Goal: Task Accomplishment & Management: Manage account settings

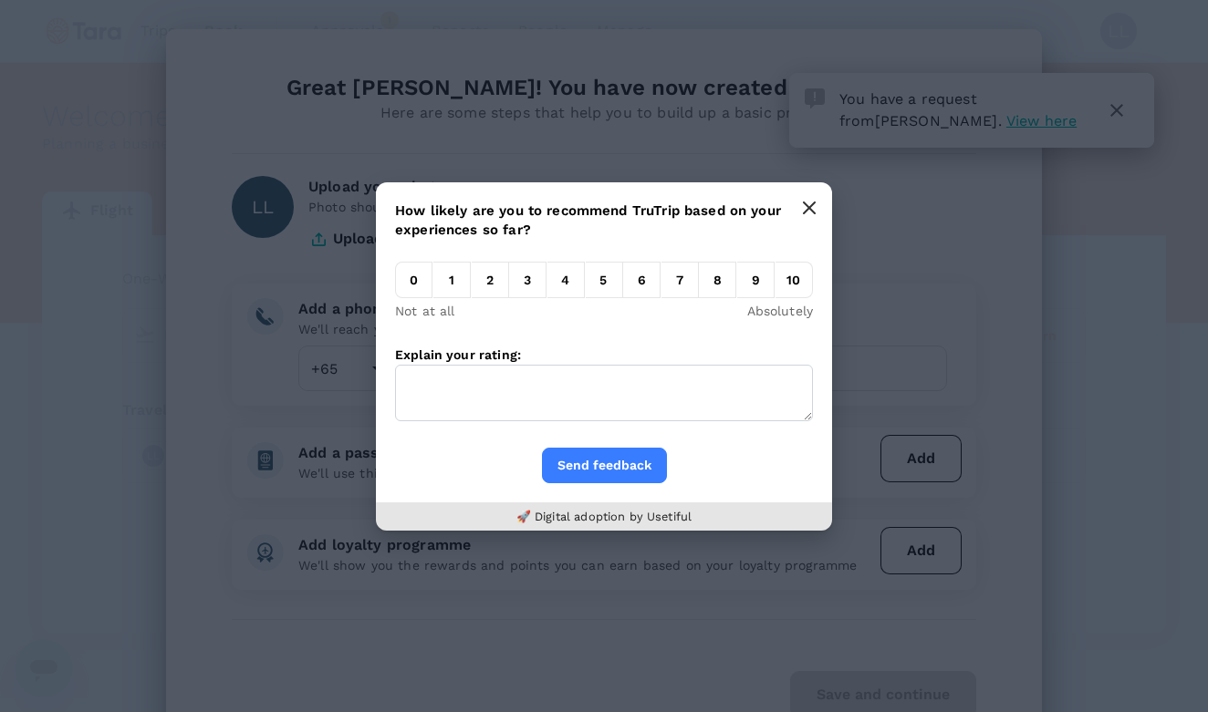
click at [810, 208] on icon "button" at bounding box center [809, 207] width 11 height 11
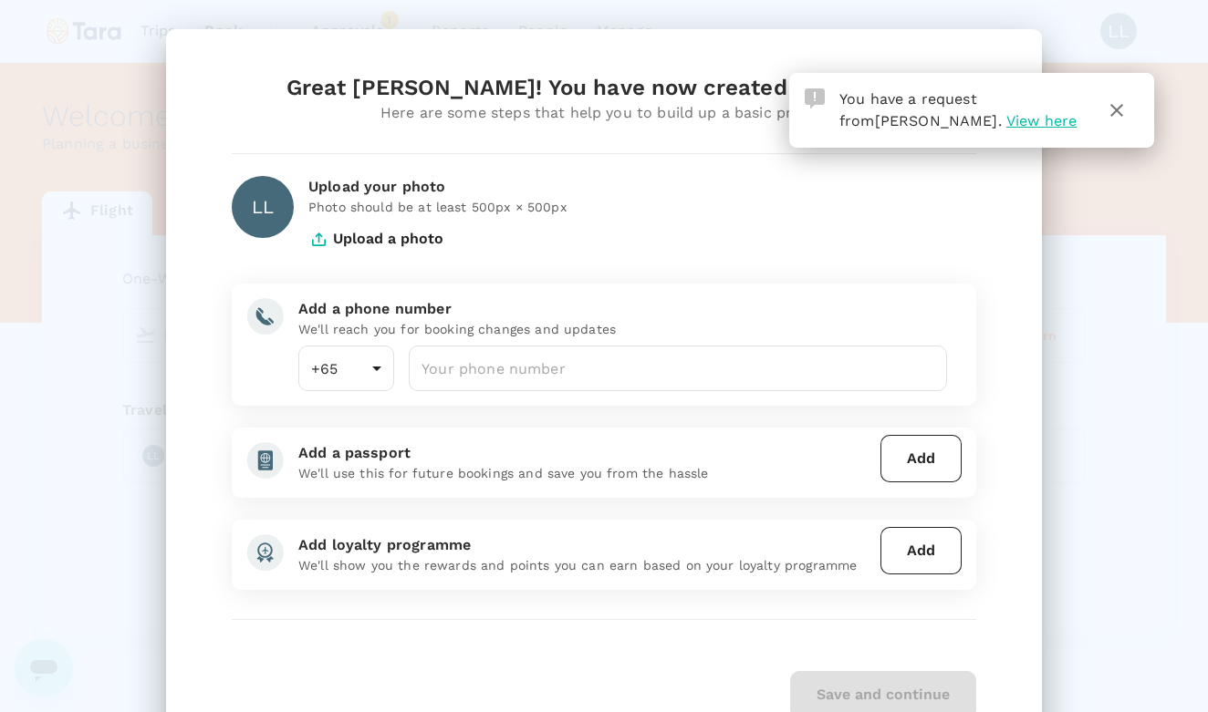
click at [1006, 125] on span "View here" at bounding box center [1041, 120] width 70 height 17
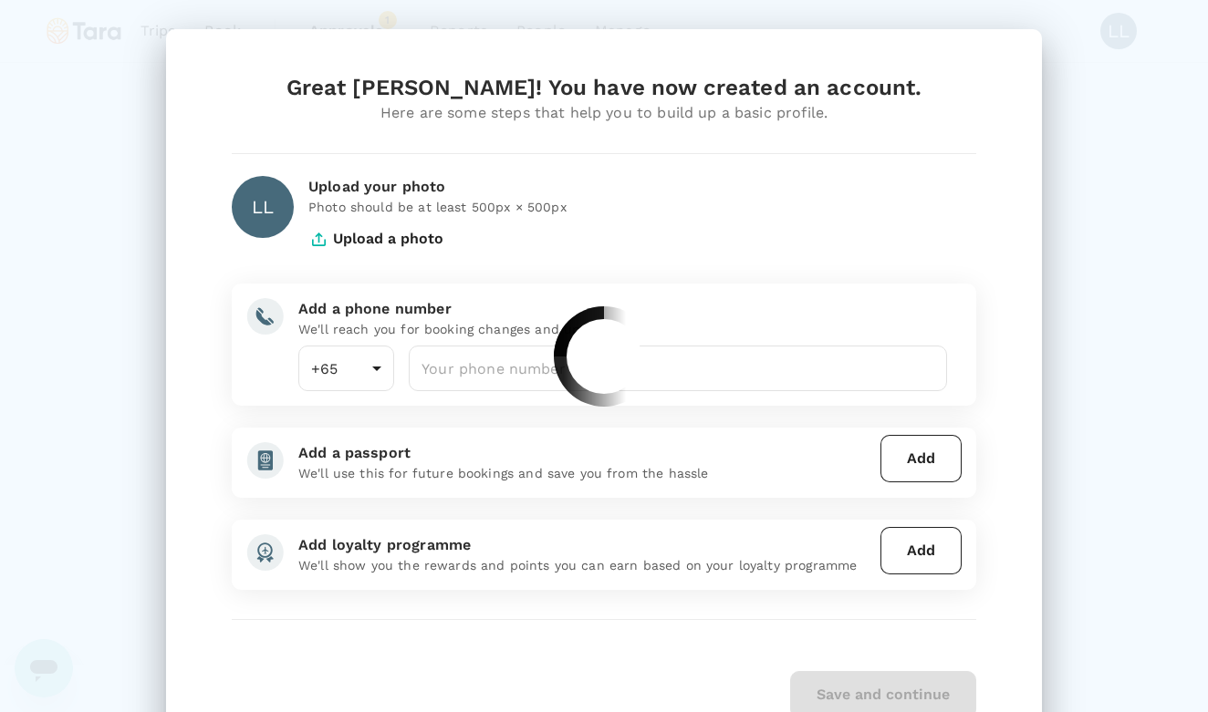
click at [936, 125] on div at bounding box center [604, 356] width 1208 height 712
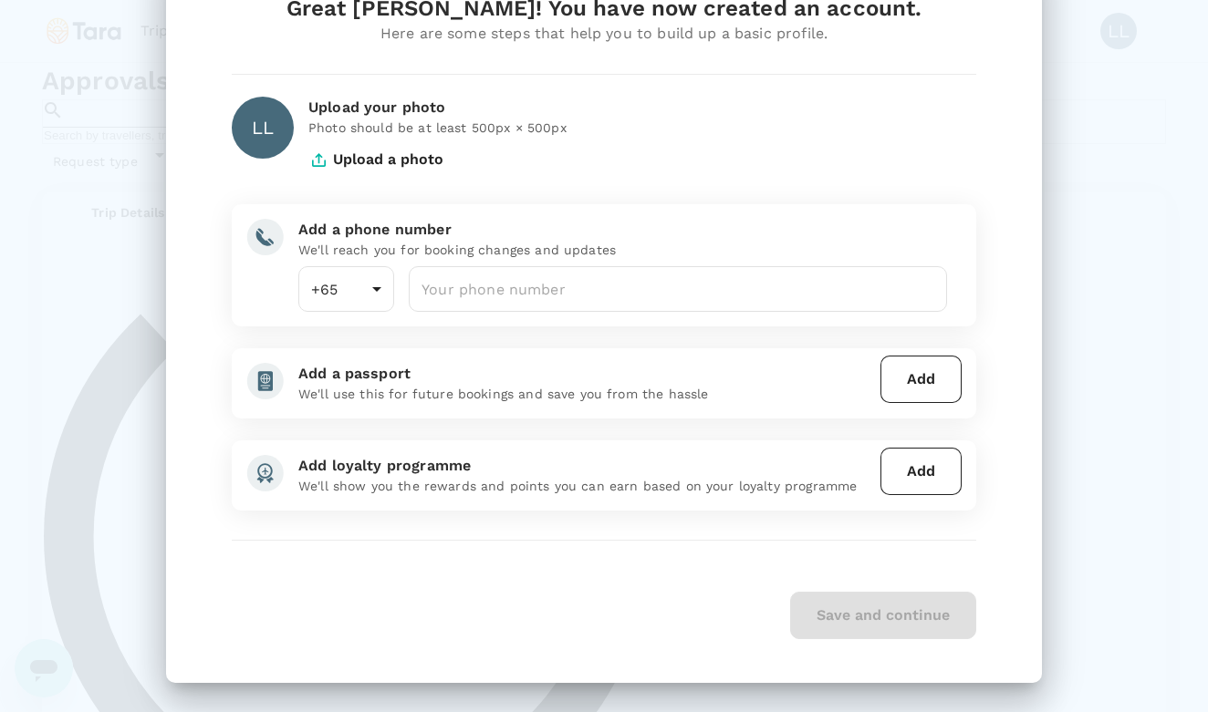
scroll to position [79, 0]
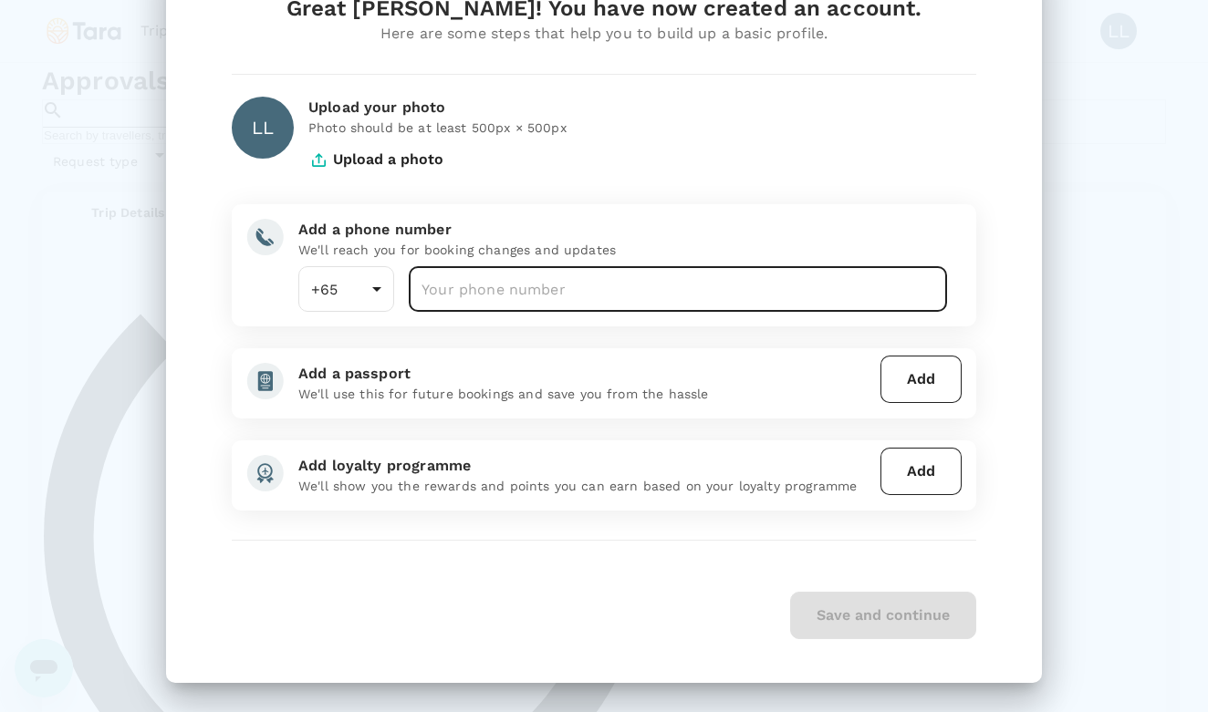
click at [530, 295] on input "number" at bounding box center [678, 289] width 538 height 46
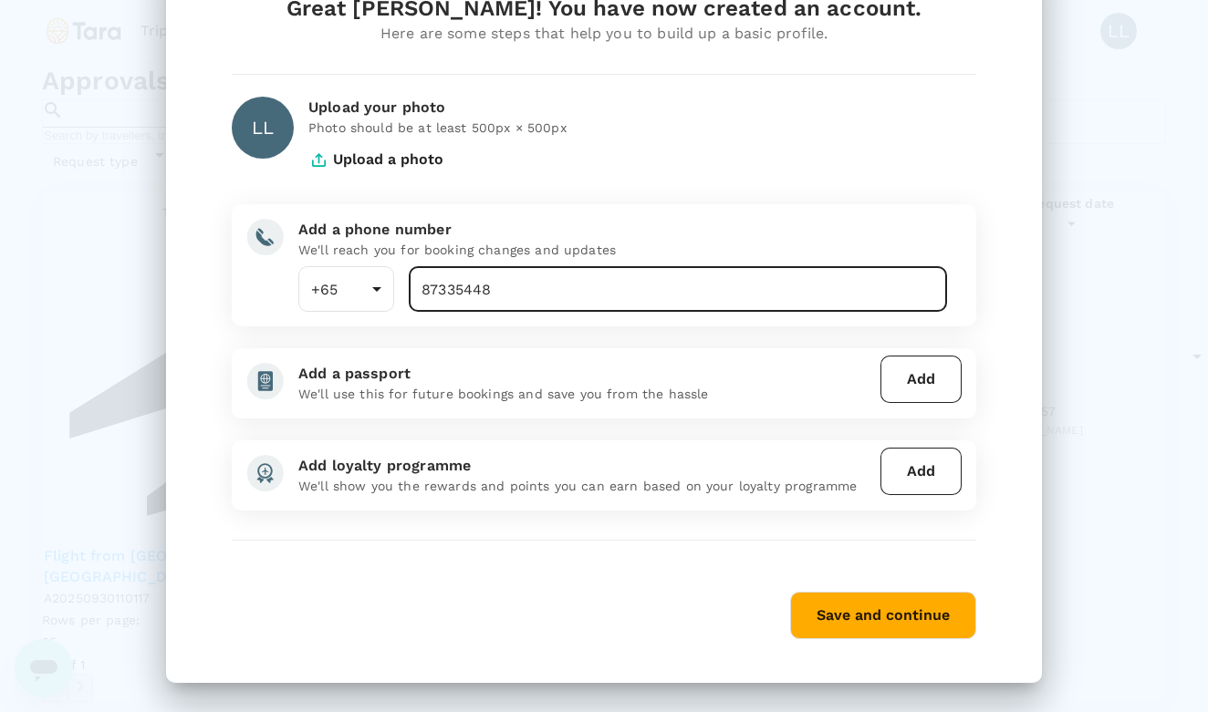
type input "87335448"
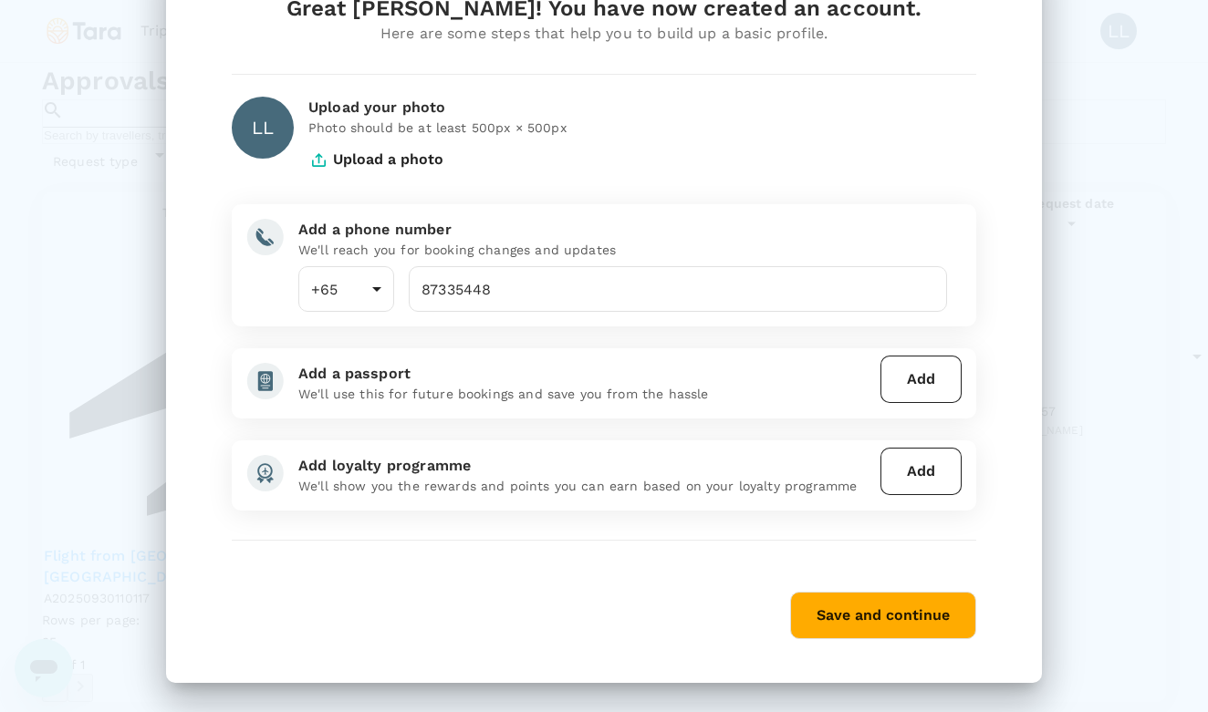
click at [849, 606] on button "Save and continue" at bounding box center [883, 615] width 186 height 47
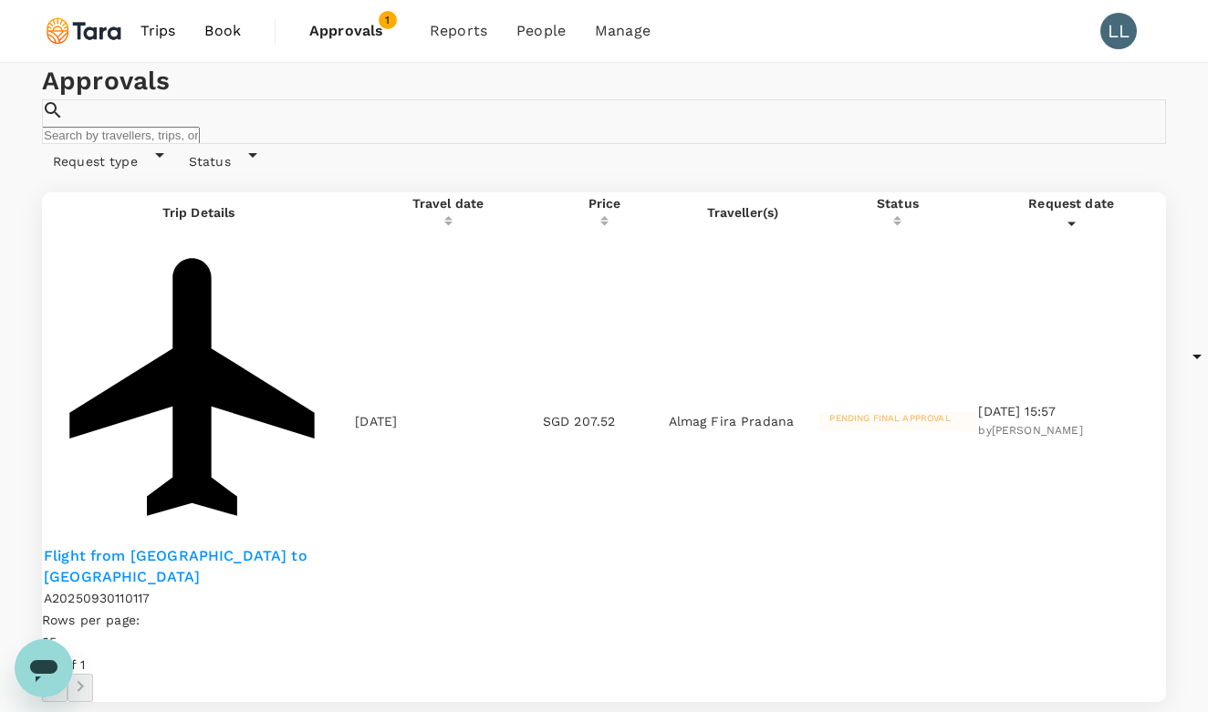
click at [198, 546] on p "Flight from [GEOGRAPHIC_DATA] to [GEOGRAPHIC_DATA]" at bounding box center [198, 567] width 309 height 42
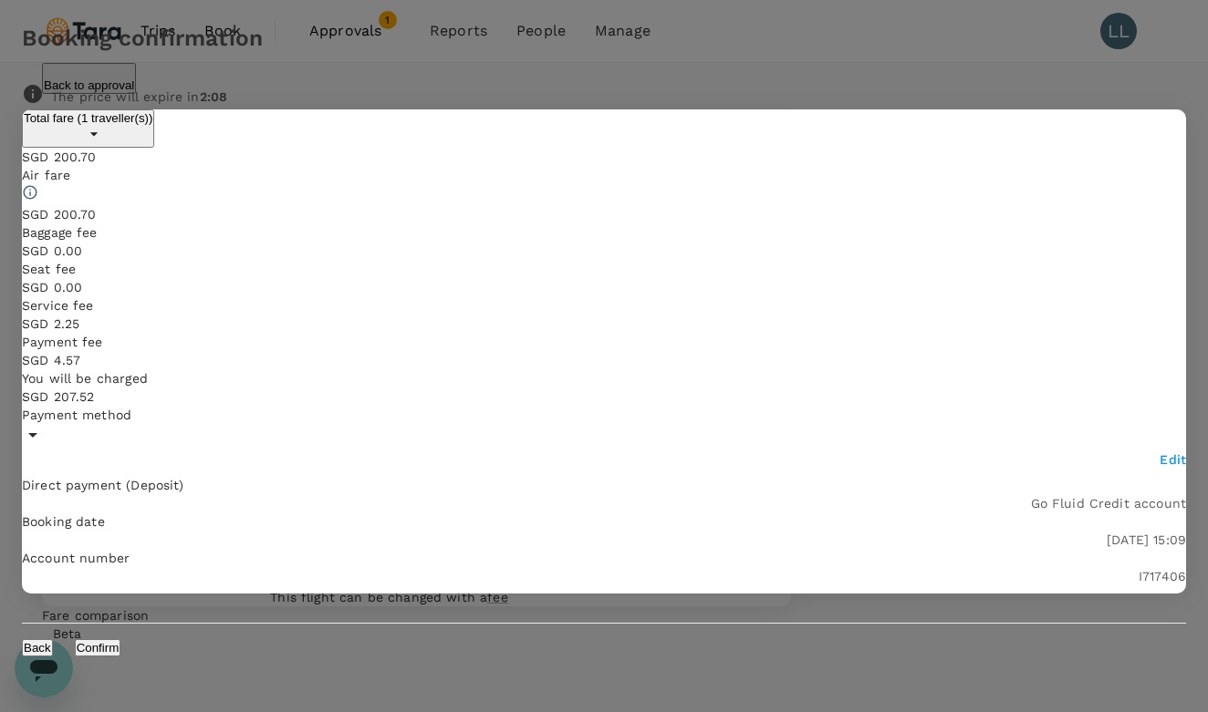
click at [121, 639] on button "Confirm" at bounding box center [98, 647] width 47 height 17
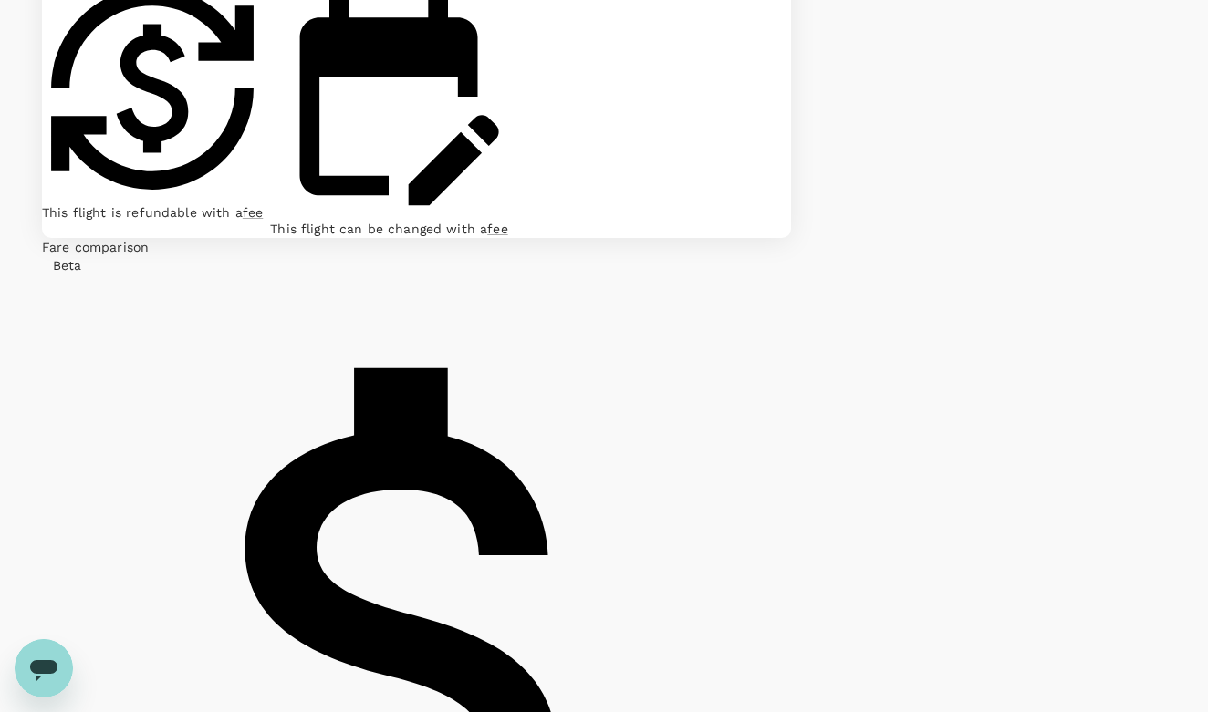
scroll to position [398, 0]
